Goal: Use online tool/utility: Utilize a website feature to perform a specific function

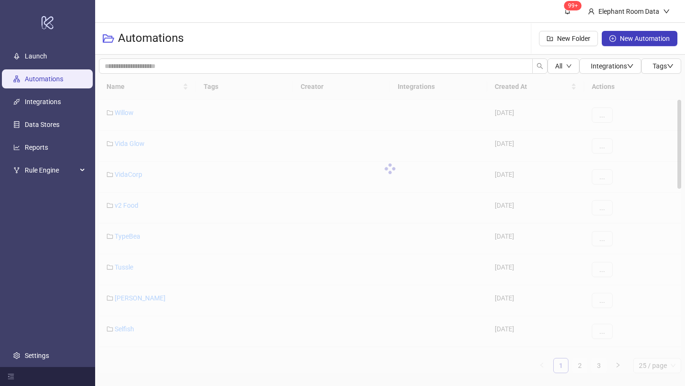
click at [583, 367] on div "Name Tags Creator Integrations Created At Actions Willow [DATE] ... Vida Glow […" at bounding box center [390, 224] width 582 height 300
click at [581, 367] on div "Name Tags Creator Integrations Created At Actions Willow [DATE] ... Vida Glow […" at bounding box center [390, 224] width 582 height 300
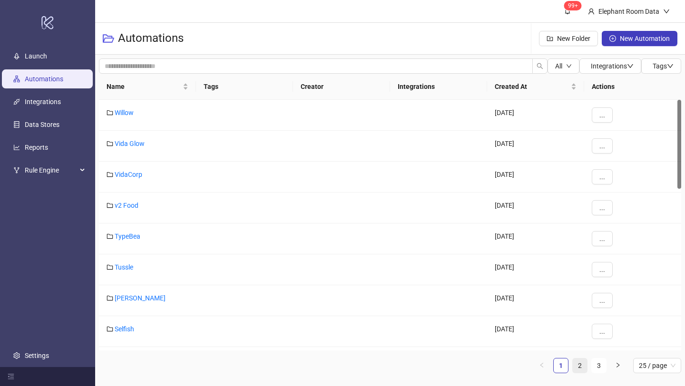
click at [576, 365] on link "2" at bounding box center [579, 366] width 14 height 14
click at [151, 266] on link "Bed Threads" at bounding box center [133, 267] width 37 height 8
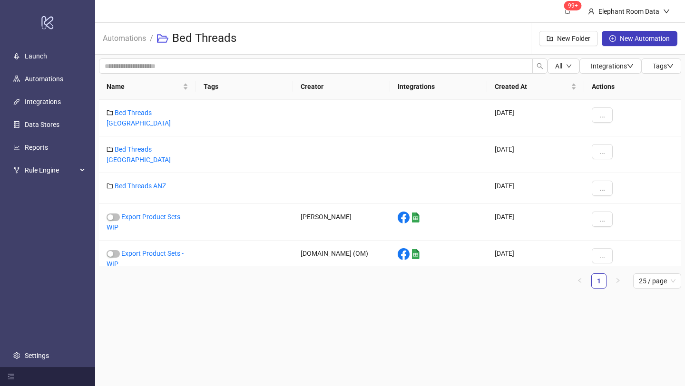
click at [151, 266] on div "Name Tags Creator Integrations Created At Actions Bed Threads [GEOGRAPHIC_DATA]…" at bounding box center [390, 181] width 582 height 215
click at [145, 182] on link "Bed Threads ANZ" at bounding box center [140, 186] width 51 height 8
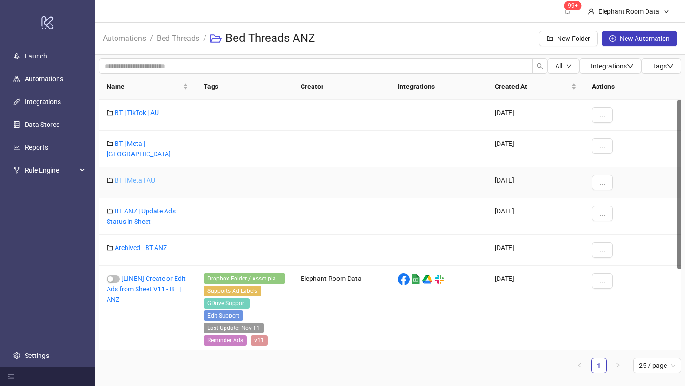
click at [136, 176] on link "BT | Meta | AU" at bounding box center [135, 180] width 40 height 8
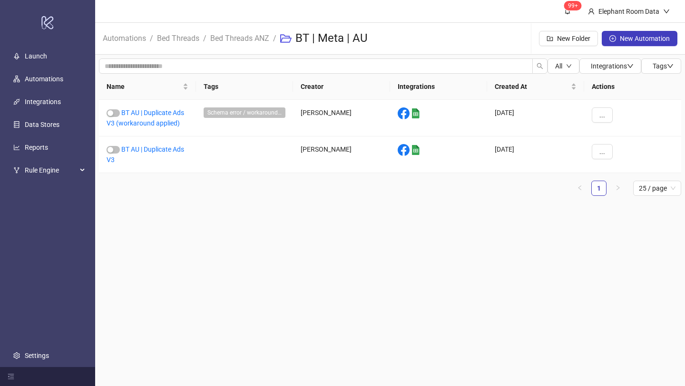
click at [246, 43] on span "Bed Threads ANZ" at bounding box center [239, 38] width 59 height 12
click at [246, 39] on link "Bed Threads ANZ" at bounding box center [239, 37] width 63 height 10
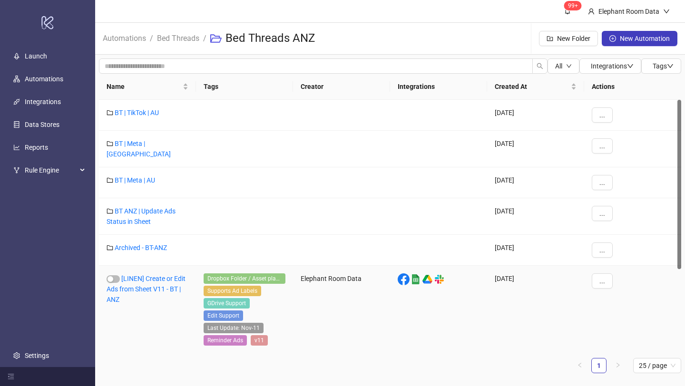
click at [134, 279] on div "[LINEN] Create or Edit Ads from Sheet V11 - BT | ANZ" at bounding box center [147, 311] width 97 height 90
click at [134, 276] on link "[LINEN] Create or Edit Ads from Sheet V11 - BT | ANZ" at bounding box center [146, 289] width 79 height 29
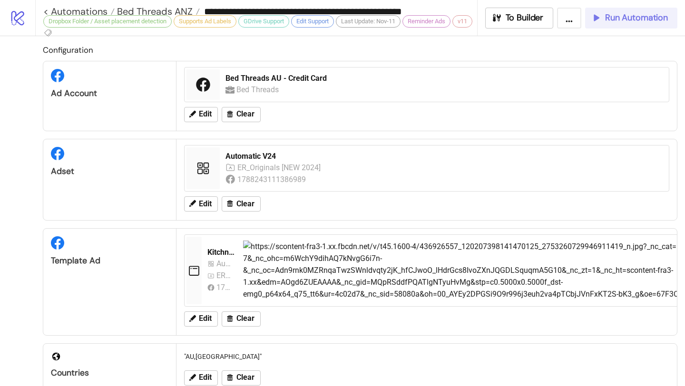
click at [619, 19] on span "Run Automation" at bounding box center [636, 17] width 63 height 11
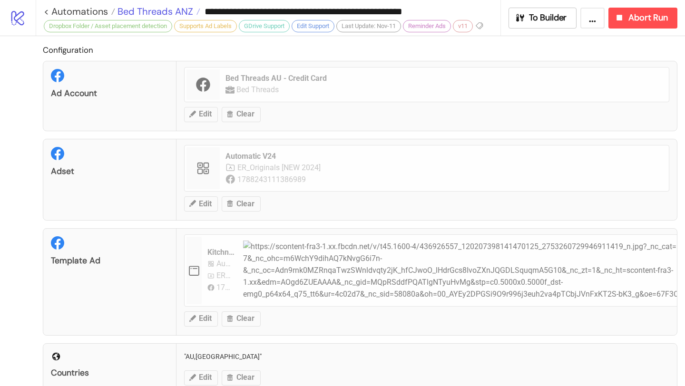
click at [176, 10] on span "Bed Threads ANZ" at bounding box center [154, 11] width 78 height 12
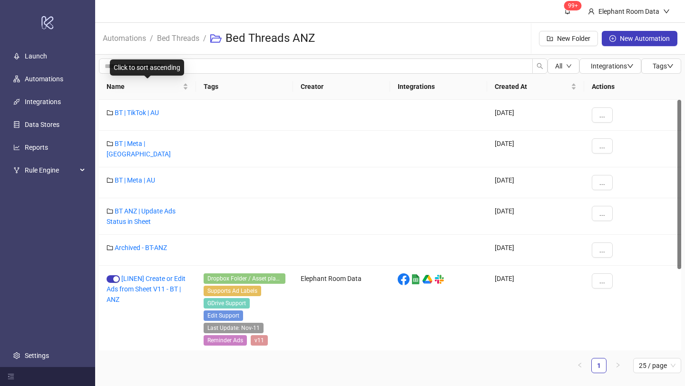
click at [180, 46] on li "Bed Threads" at bounding box center [178, 38] width 42 height 30
click at [180, 39] on link "Bed Threads" at bounding box center [178, 37] width 46 height 10
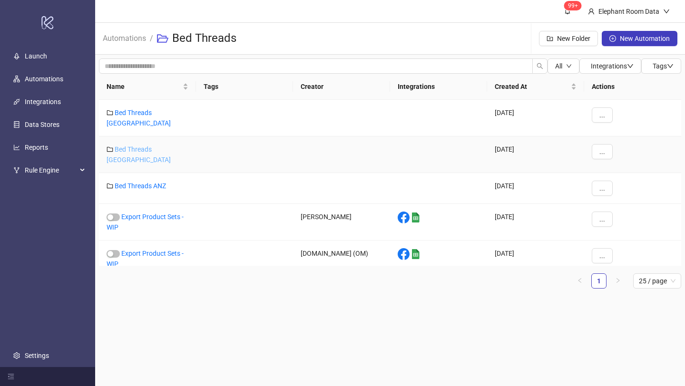
click at [153, 145] on link "Bed Threads [GEOGRAPHIC_DATA]" at bounding box center [139, 154] width 64 height 18
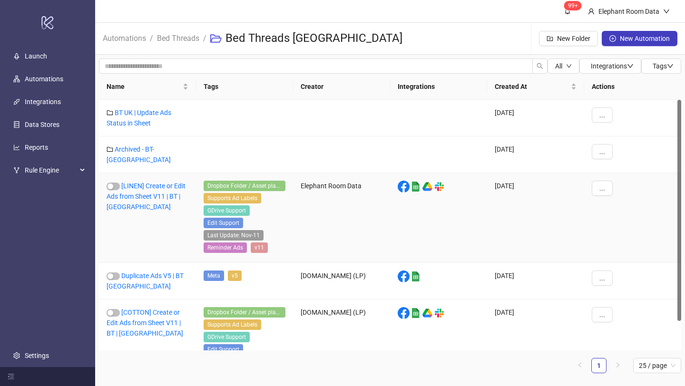
click at [149, 184] on div "[LINEN] Create or Edit Ads from Sheet V11 | BT | [GEOGRAPHIC_DATA]" at bounding box center [147, 218] width 97 height 90
click at [149, 182] on link "[LINEN] Create or Edit Ads from Sheet V11 | BT | [GEOGRAPHIC_DATA]" at bounding box center [146, 196] width 79 height 29
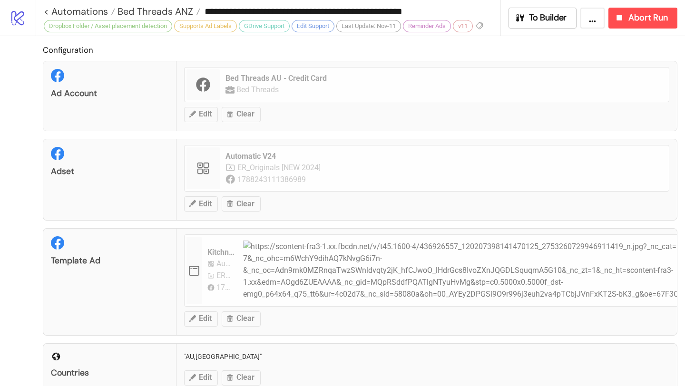
type input "**********"
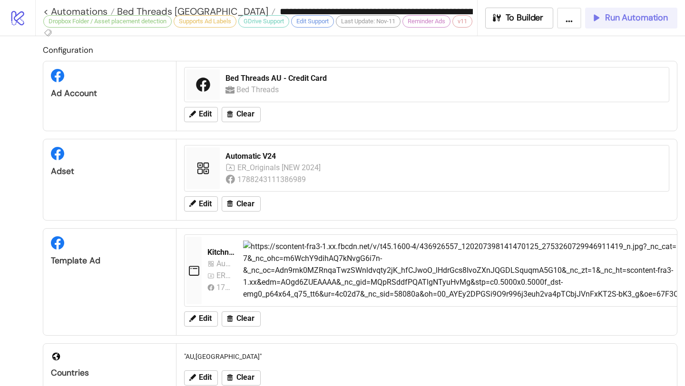
click at [634, 25] on button "Run Automation" at bounding box center [631, 18] width 92 height 21
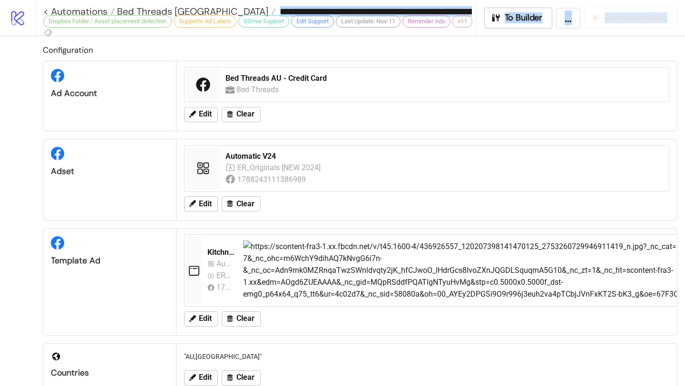
drag, startPoint x: 634, startPoint y: 25, endPoint x: 266, endPoint y: 22, distance: 367.6
click at [277, 19] on div "**********" at bounding box center [359, 18] width 649 height 36
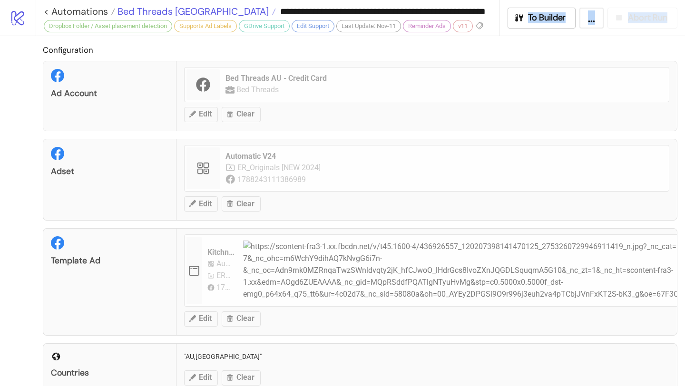
click at [183, 8] on span "Bed Threads [GEOGRAPHIC_DATA]" at bounding box center [192, 11] width 154 height 12
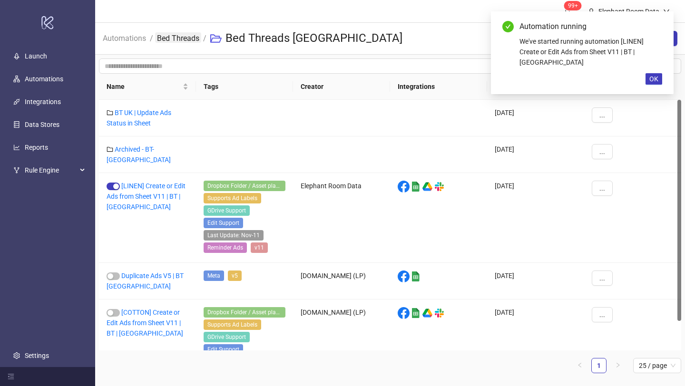
click at [182, 38] on link "Bed Threads" at bounding box center [178, 37] width 46 height 10
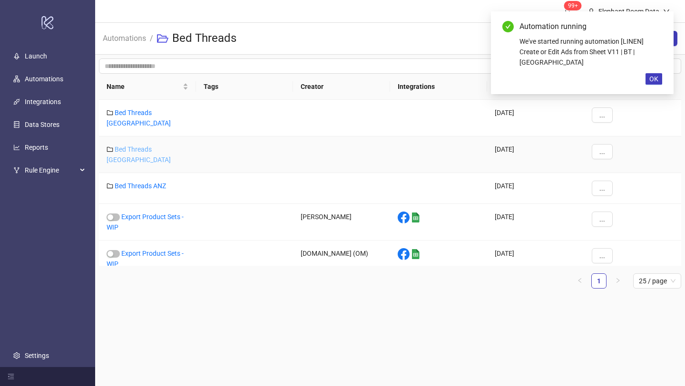
click at [158, 145] on link "Bed Threads [GEOGRAPHIC_DATA]" at bounding box center [139, 154] width 64 height 18
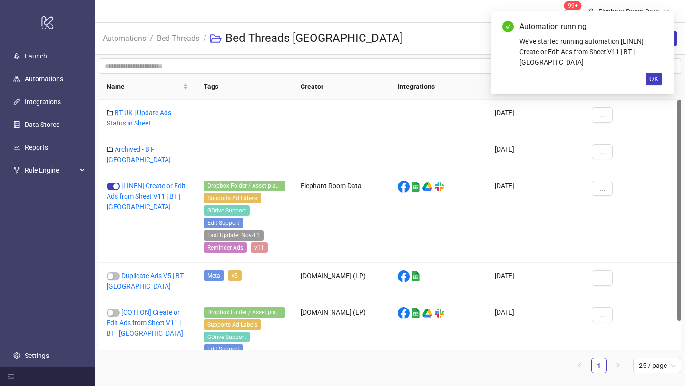
click at [187, 45] on li "Bed Threads" at bounding box center [178, 38] width 42 height 30
click at [187, 40] on link "Bed Threads" at bounding box center [178, 37] width 46 height 10
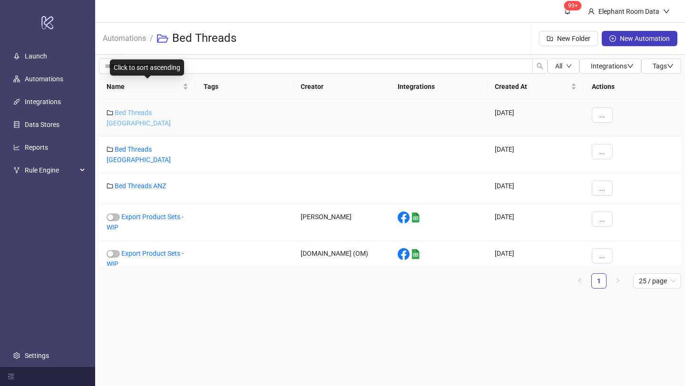
click at [153, 109] on link "Bed Threads [GEOGRAPHIC_DATA]" at bounding box center [139, 118] width 64 height 18
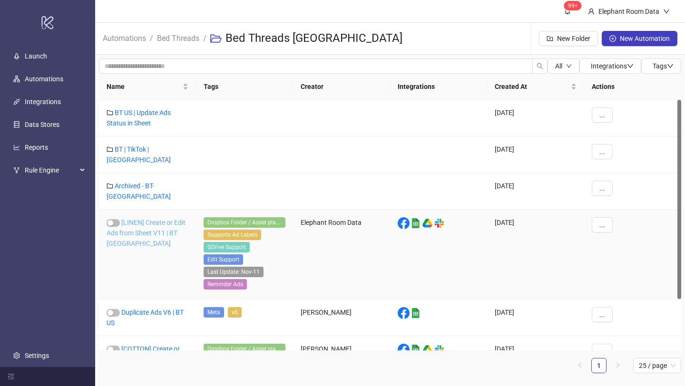
click at [167, 219] on link "[LINEN] Create or Edit Ads from Sheet V11 | BT [GEOGRAPHIC_DATA]" at bounding box center [146, 233] width 79 height 29
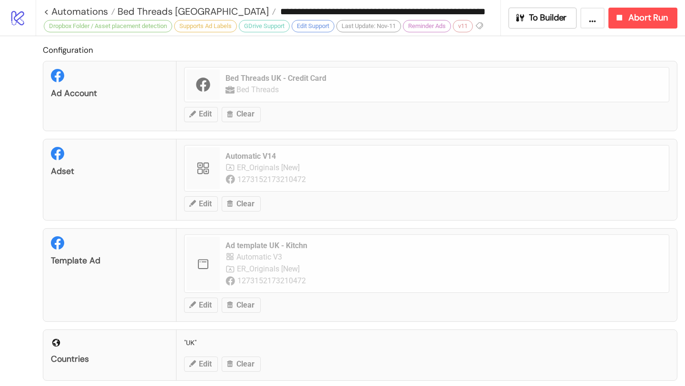
type input "**********"
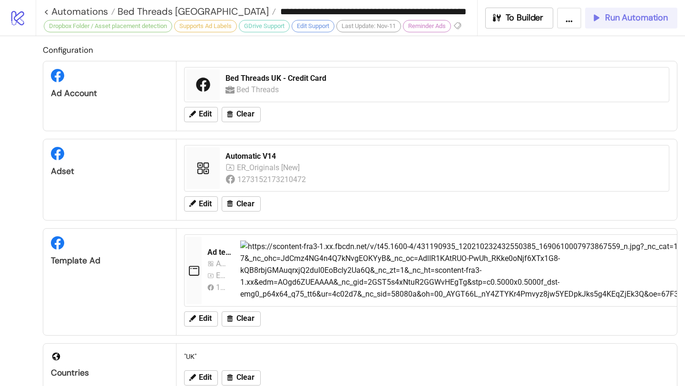
click at [641, 17] on span "Run Automation" at bounding box center [636, 17] width 63 height 11
